Goal: Task Accomplishment & Management: Manage account settings

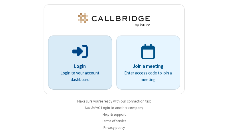
click at [78, 66] on p "Login" at bounding box center [80, 65] width 48 height 7
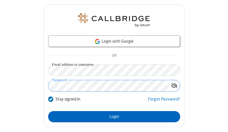
click at [112, 116] on button "Login" at bounding box center [114, 116] width 132 height 11
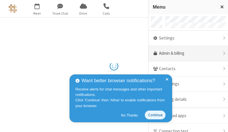
click at [186, 53] on link "Admin & billing" at bounding box center [189, 53] width 80 height 15
